Goal: Transaction & Acquisition: Purchase product/service

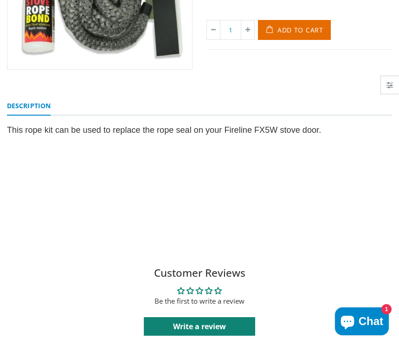
scroll to position [7, 0]
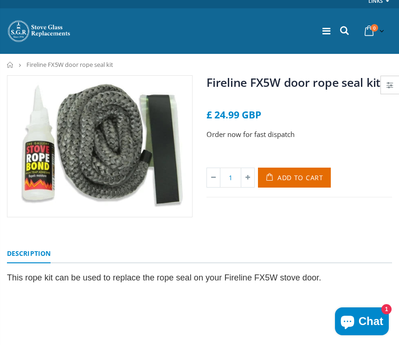
click at [96, 153] on img at bounding box center [99, 146] width 185 height 141
click at [109, 161] on img at bounding box center [99, 146] width 185 height 141
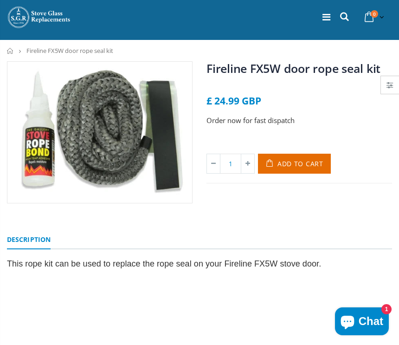
scroll to position [38, 0]
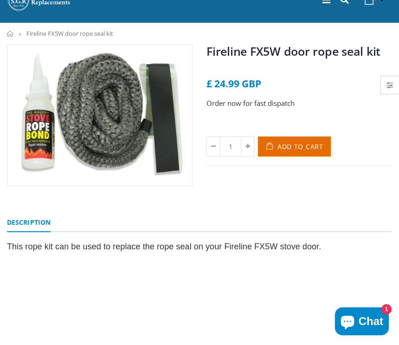
click at [64, 275] on div "This rope kit can be used to replace the rope seal on your Fireline FX5W stove …" at bounding box center [199, 286] width 385 height 91
click at [118, 80] on img at bounding box center [99, 115] width 185 height 141
click at [125, 82] on img at bounding box center [99, 115] width 185 height 141
click at [139, 151] on img at bounding box center [99, 115] width 185 height 141
click at [148, 151] on img at bounding box center [99, 115] width 185 height 141
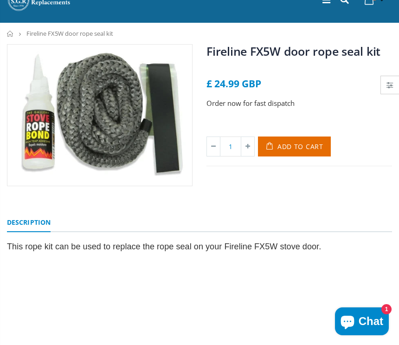
click at [180, 173] on img at bounding box center [99, 115] width 185 height 141
click at [102, 100] on img at bounding box center [99, 115] width 185 height 141
click at [110, 104] on img at bounding box center [99, 115] width 185 height 141
click at [113, 105] on img at bounding box center [99, 115] width 185 height 141
click at [115, 108] on img at bounding box center [99, 115] width 185 height 141
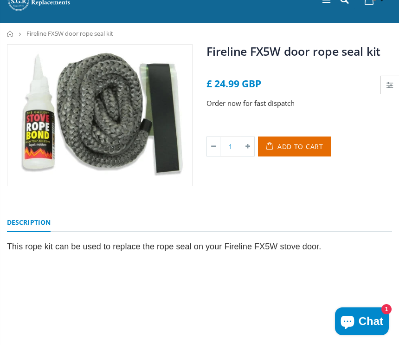
scroll to position [46, 0]
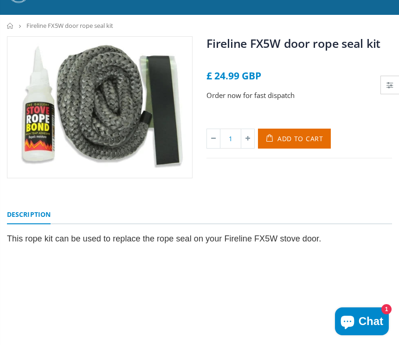
click at [78, 138] on img at bounding box center [99, 107] width 185 height 141
